Goal: Check status: Check status

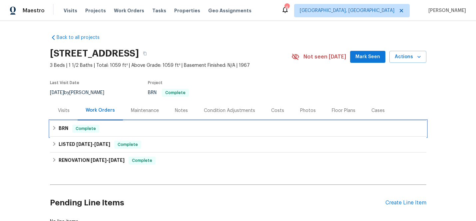
click at [61, 127] on h6 "BRN" at bounding box center [64, 129] width 10 height 8
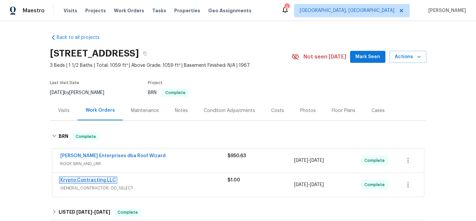
click at [79, 180] on link "Krypto Contracting LLC" at bounding box center [88, 180] width 56 height 5
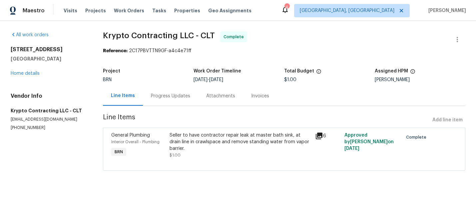
click at [319, 136] on icon at bounding box center [319, 136] width 7 height 7
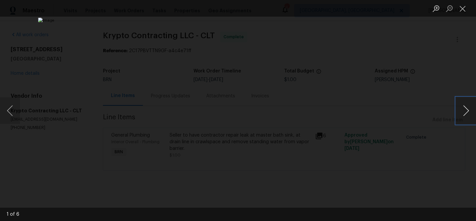
click at [465, 111] on button "Next image" at bounding box center [466, 111] width 20 height 27
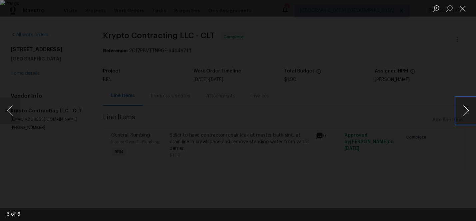
click at [465, 111] on button "Next image" at bounding box center [466, 111] width 20 height 27
click at [465, 9] on button "Close lightbox" at bounding box center [462, 9] width 13 height 12
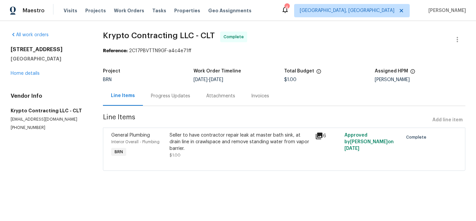
click at [170, 96] on div "Progress Updates" at bounding box center [170, 96] width 39 height 7
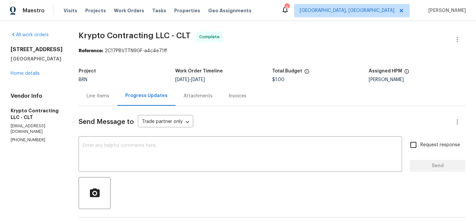
click at [234, 96] on div "Invoices" at bounding box center [237, 96] width 18 height 7
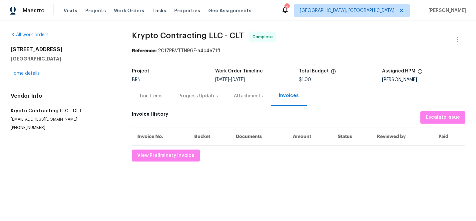
click at [194, 97] on div "Progress Updates" at bounding box center [197, 96] width 39 height 7
